Goal: Navigation & Orientation: Find specific page/section

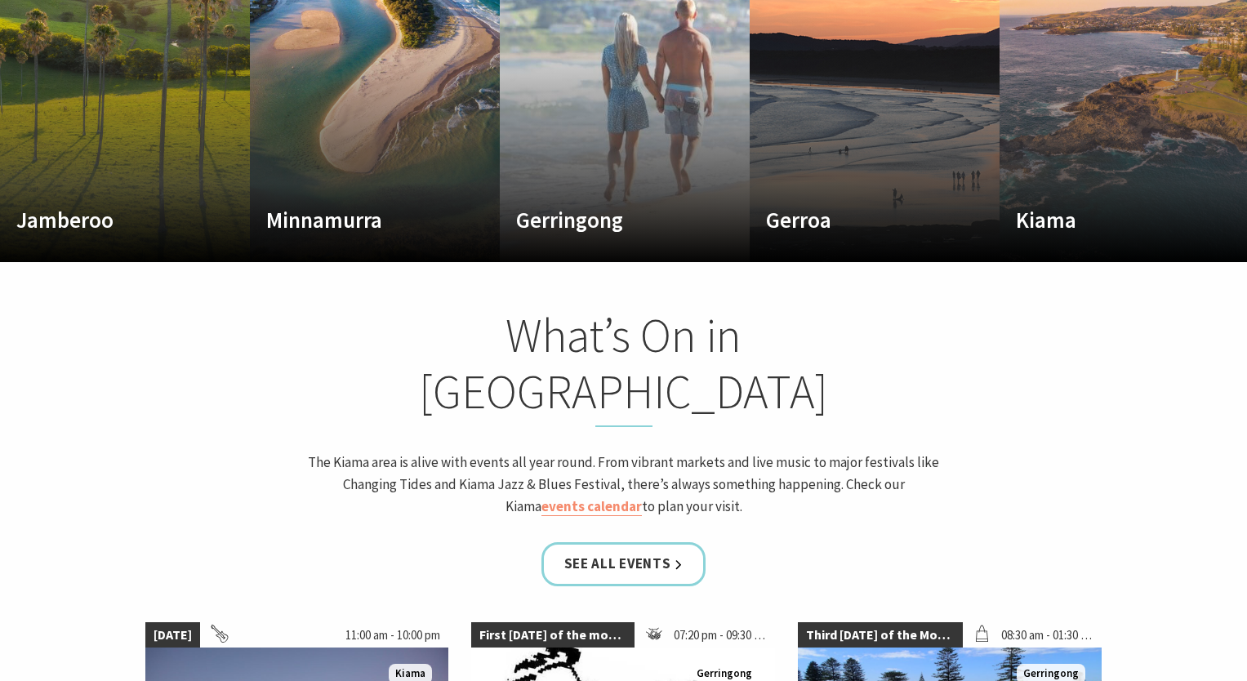
scroll to position [844, 0]
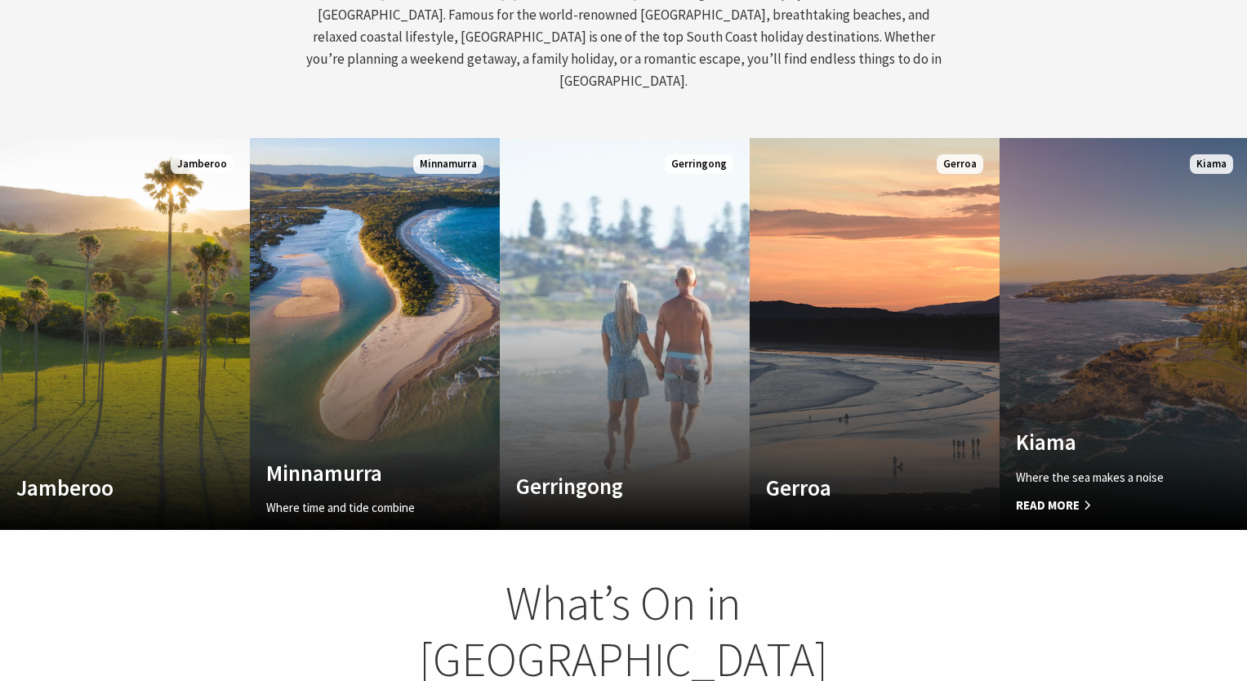
click at [1152, 327] on link "Custom Image Used Kiama Where the sea makes a noise Read More Kiama" at bounding box center [1125, 334] width 250 height 392
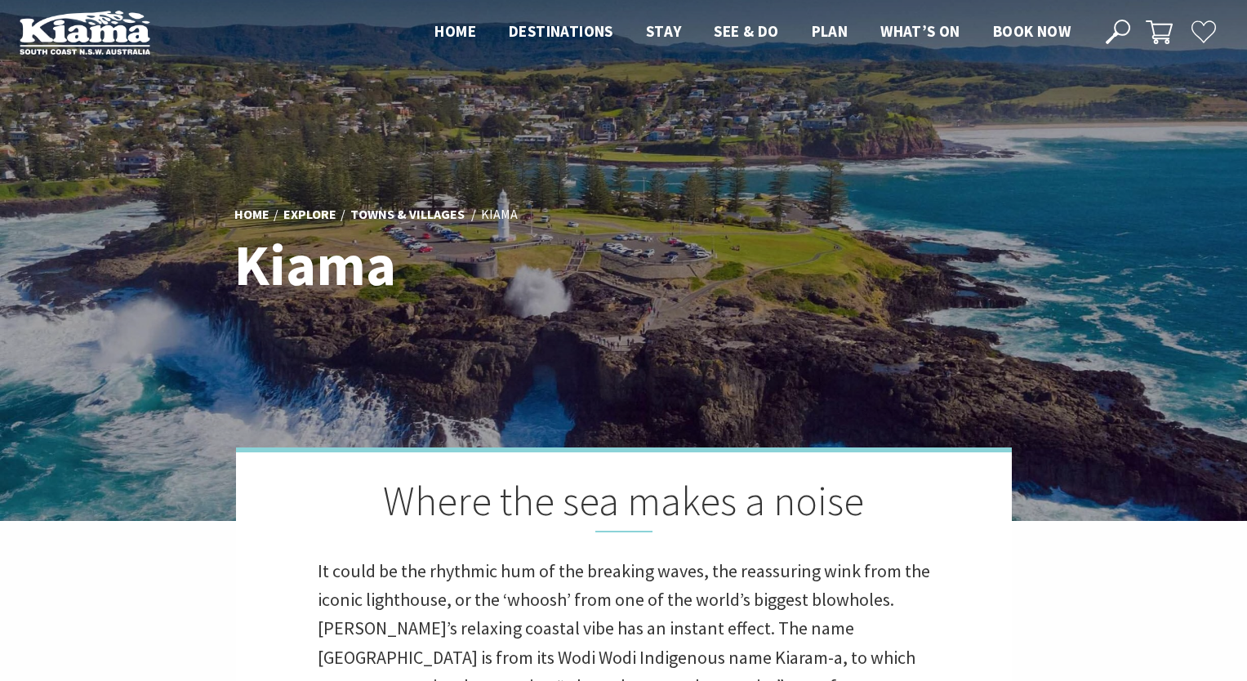
scroll to position [27, 0]
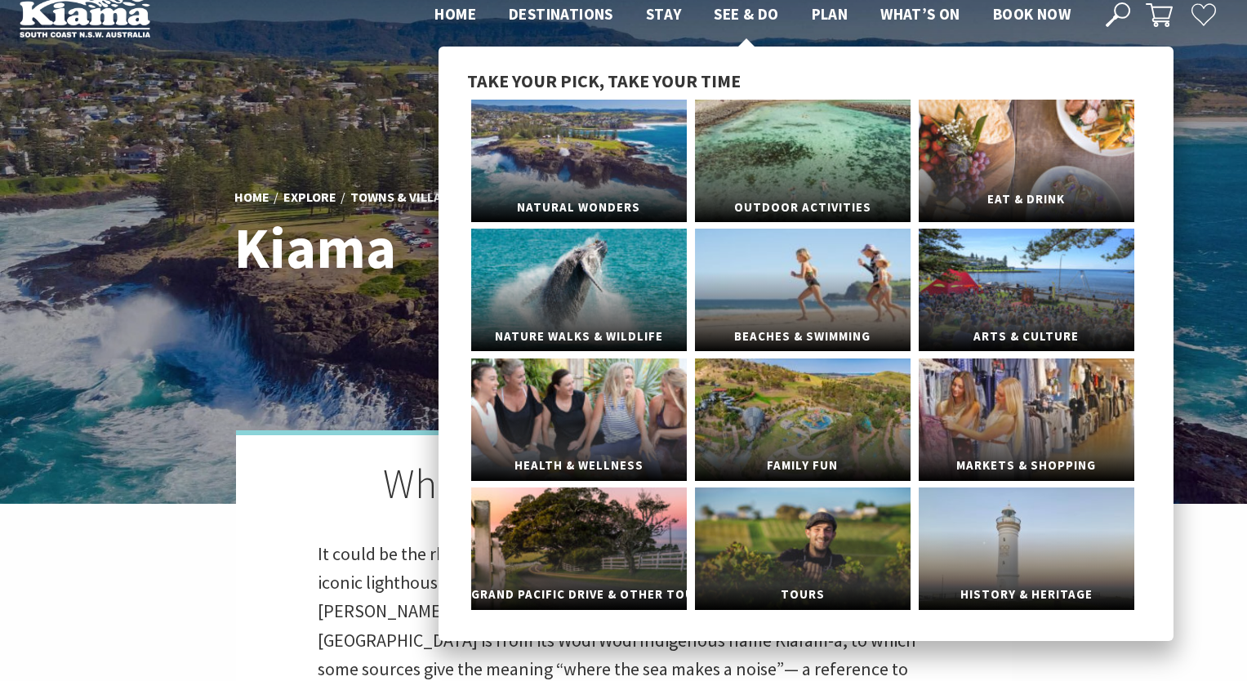
click at [1044, 124] on link "Eat & Drink" at bounding box center [1027, 161] width 216 height 123
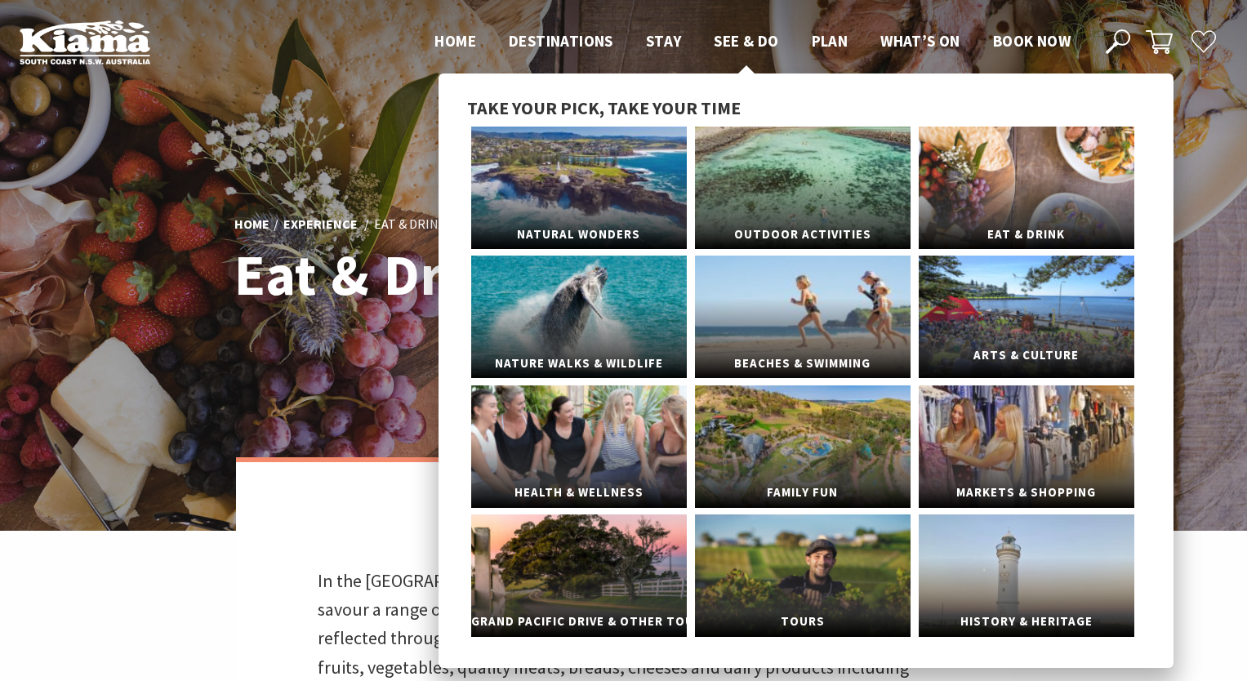
click at [1009, 301] on link "Arts & Culture" at bounding box center [1027, 317] width 216 height 123
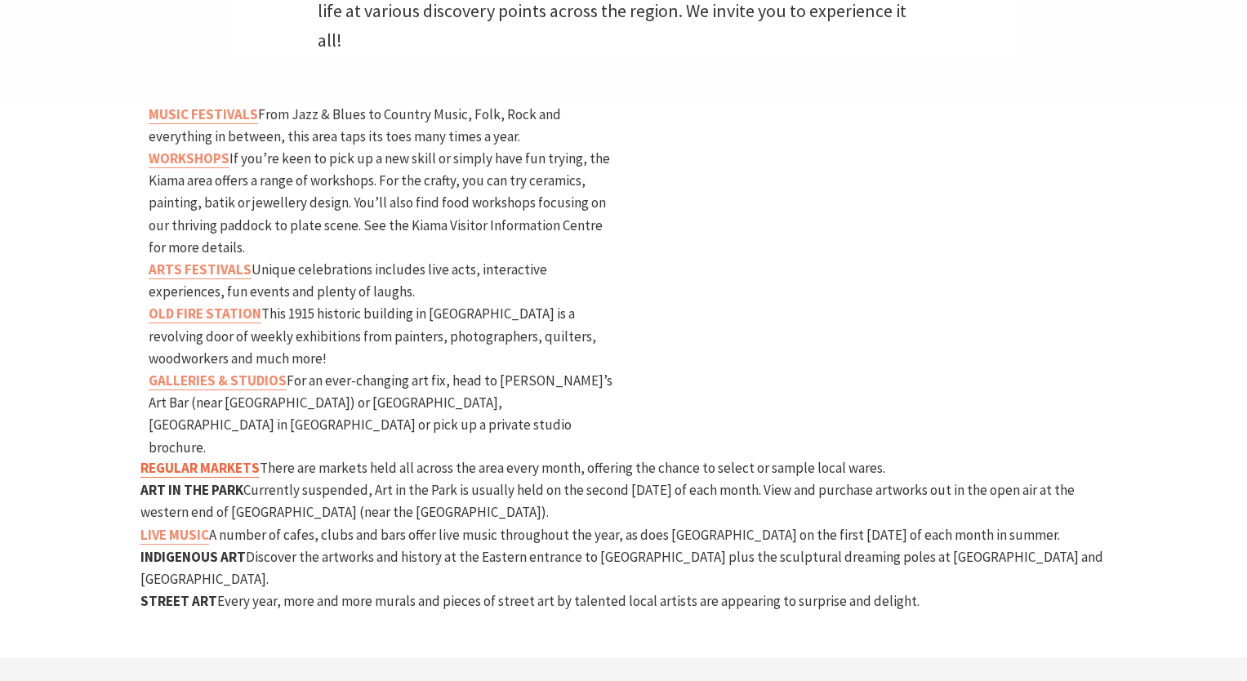
scroll to position [762, 0]
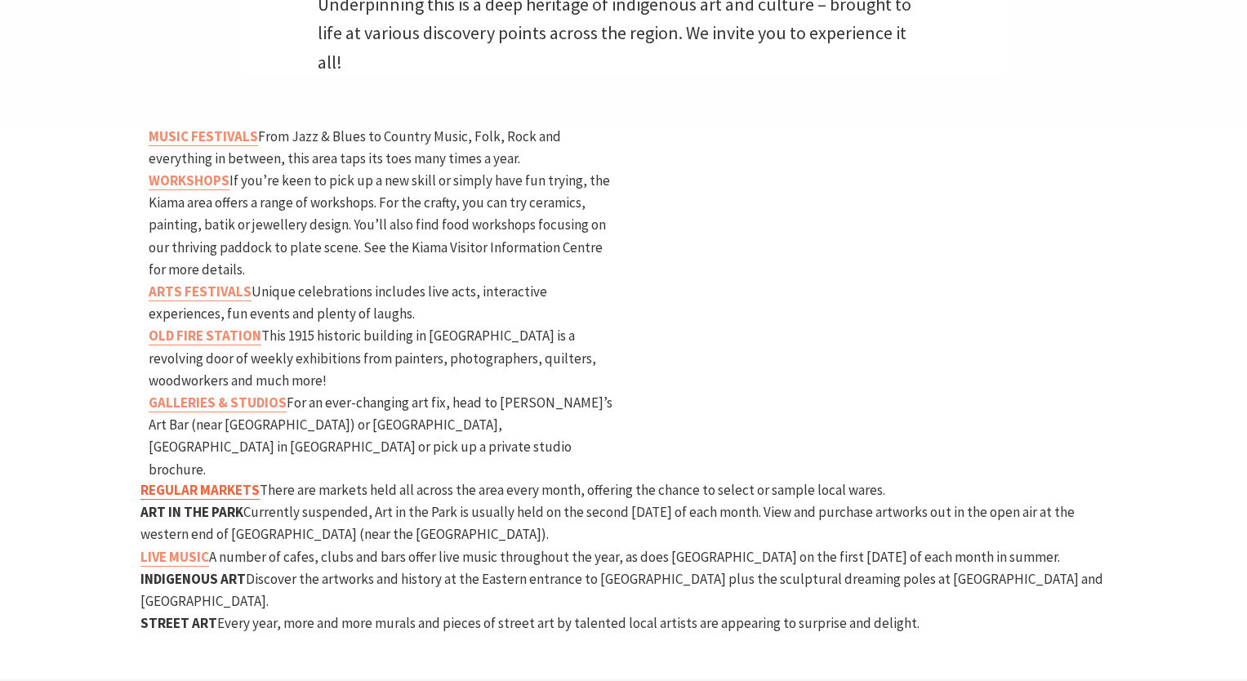
click at [239, 481] on strong "REGULAR MARKETS" at bounding box center [199, 490] width 119 height 18
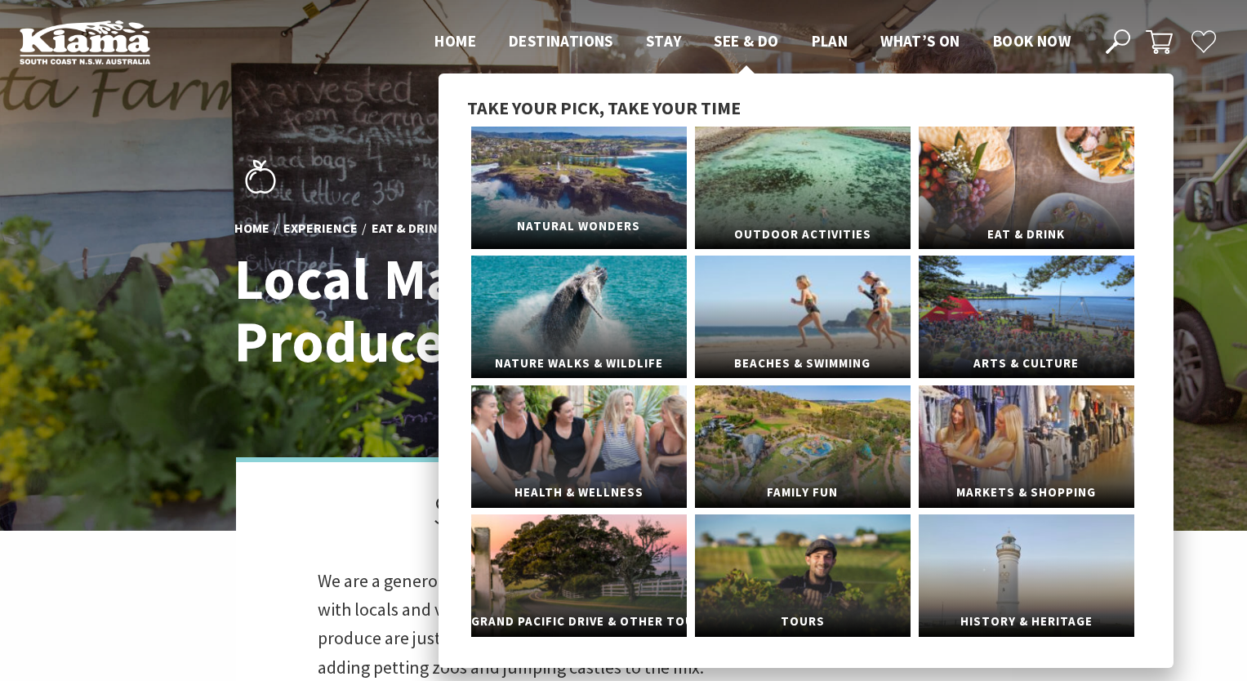
click at [611, 172] on link "Natural Wonders" at bounding box center [579, 188] width 216 height 123
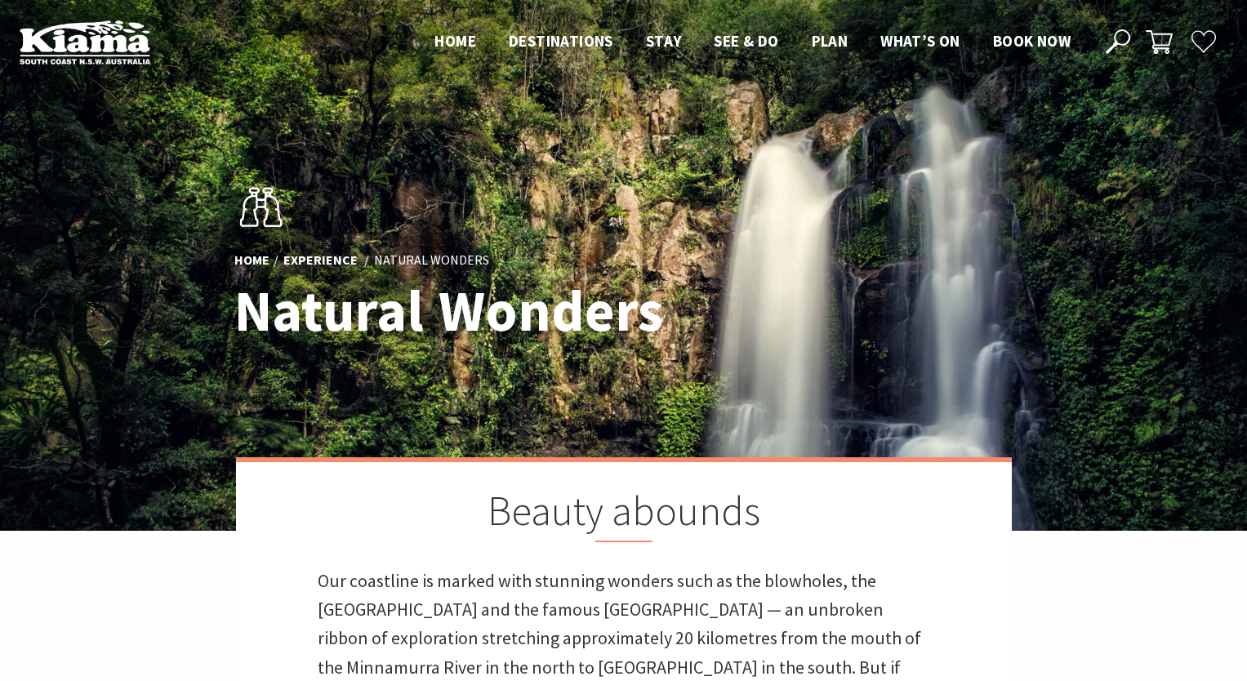
scroll to position [849, 1000]
